Goal: Information Seeking & Learning: Check status

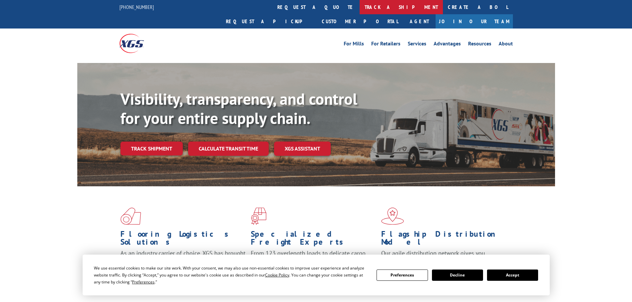
click at [359, 7] on link "track a shipment" at bounding box center [400, 7] width 83 height 14
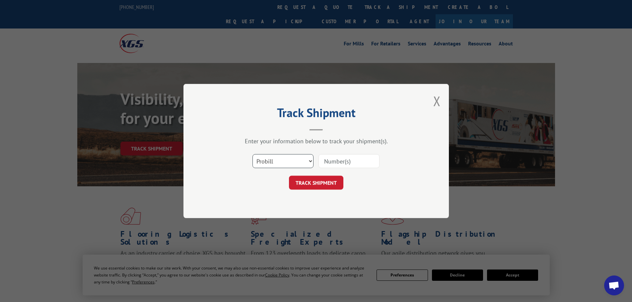
click at [285, 167] on select "Select category... Probill BOL PO" at bounding box center [282, 161] width 61 height 14
select select "bol"
click at [252, 154] on select "Select category... Probill BOL PO" at bounding box center [282, 161] width 61 height 14
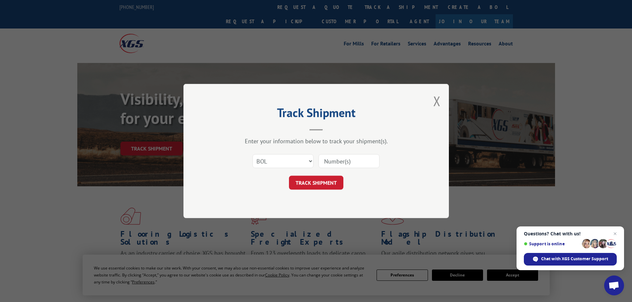
click at [336, 159] on input at bounding box center [348, 161] width 61 height 14
paste input "6629729"
type input "6629729"
click at [310, 180] on button "TRACK SHIPMENT" at bounding box center [316, 183] width 54 height 14
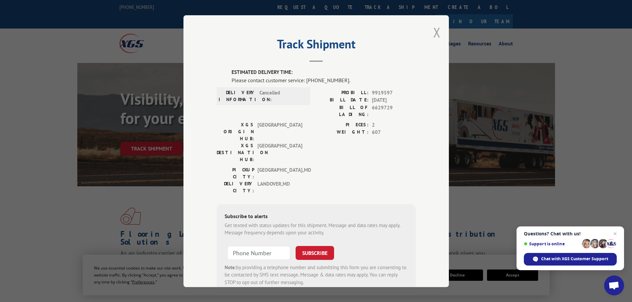
click at [433, 27] on button "Close modal" at bounding box center [436, 33] width 7 height 18
